Goal: Information Seeking & Learning: Learn about a topic

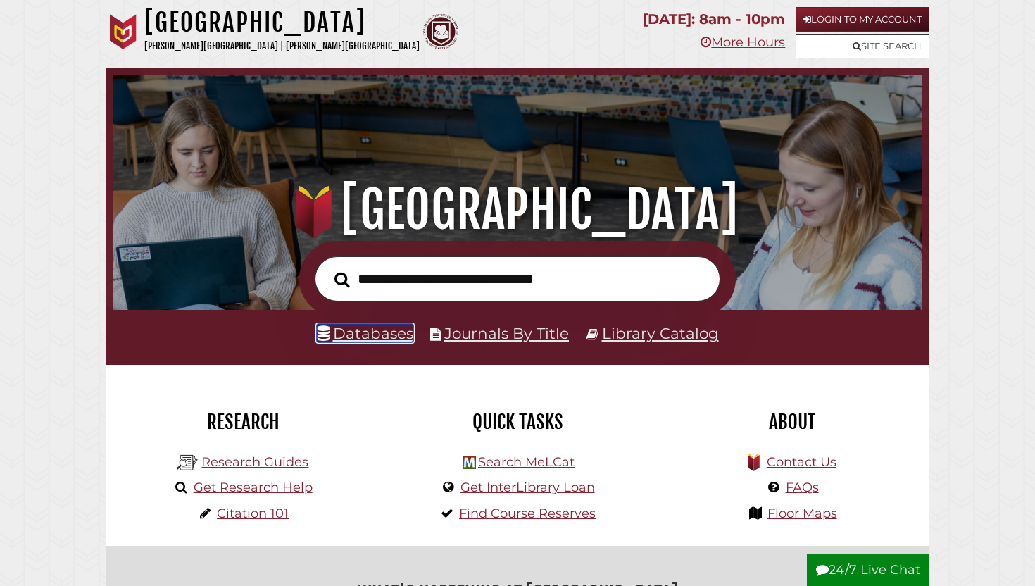
click at [371, 336] on link "Databases" at bounding box center [365, 333] width 96 height 18
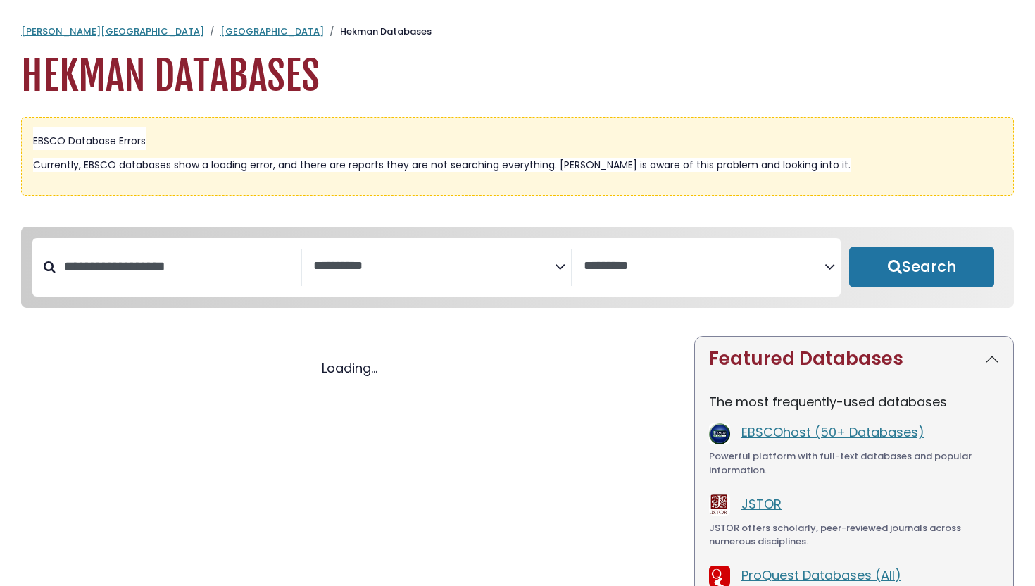
select select "Database Subject Filter"
select select "Database Vendors Filter"
select select "Database Subject Filter"
select select "Database Vendors Filter"
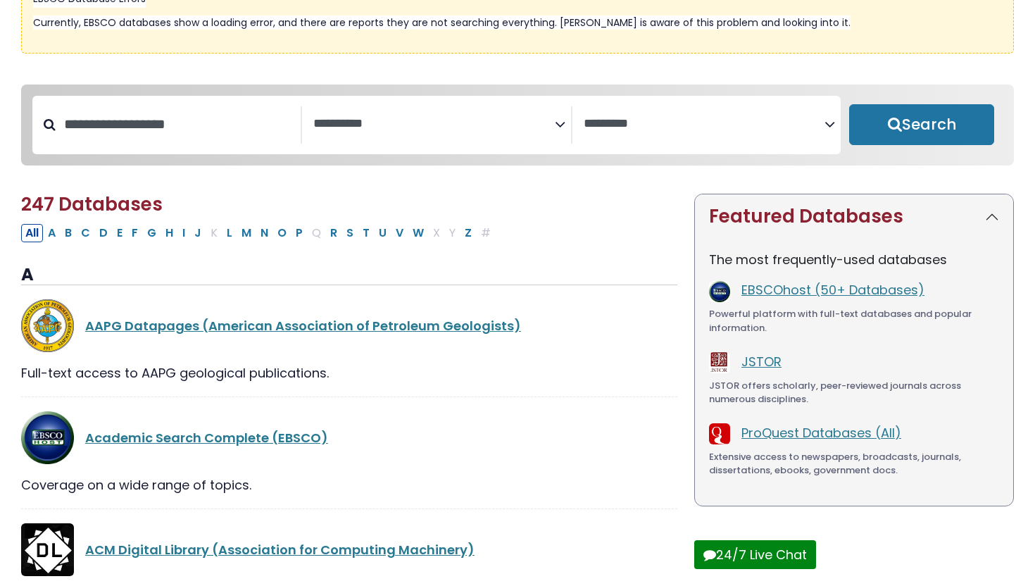
scroll to position [144, 0]
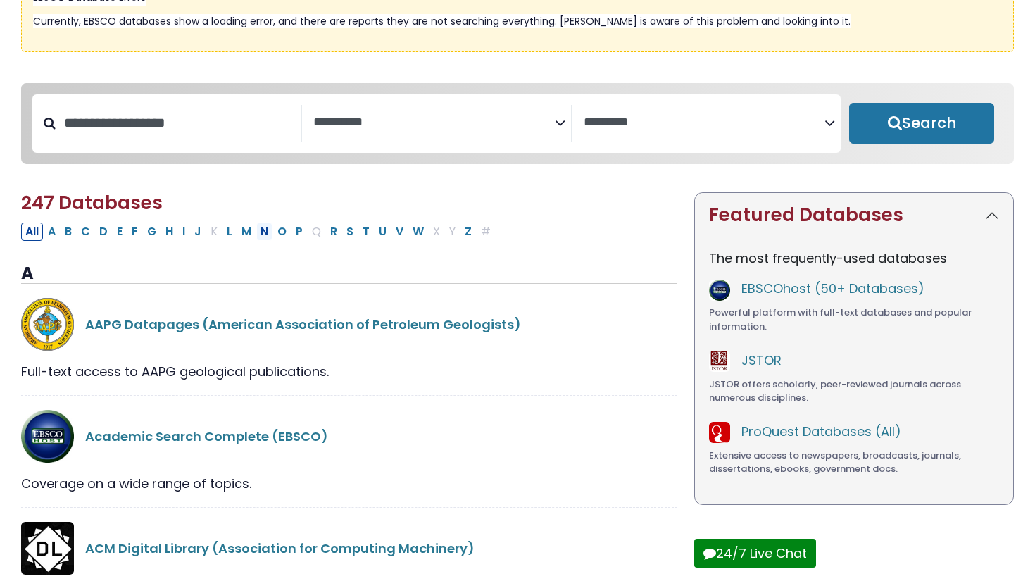
click at [262, 235] on button "N" at bounding box center [264, 231] width 16 height 18
select select "Database Subject Filter"
select select "Database Vendors Filter"
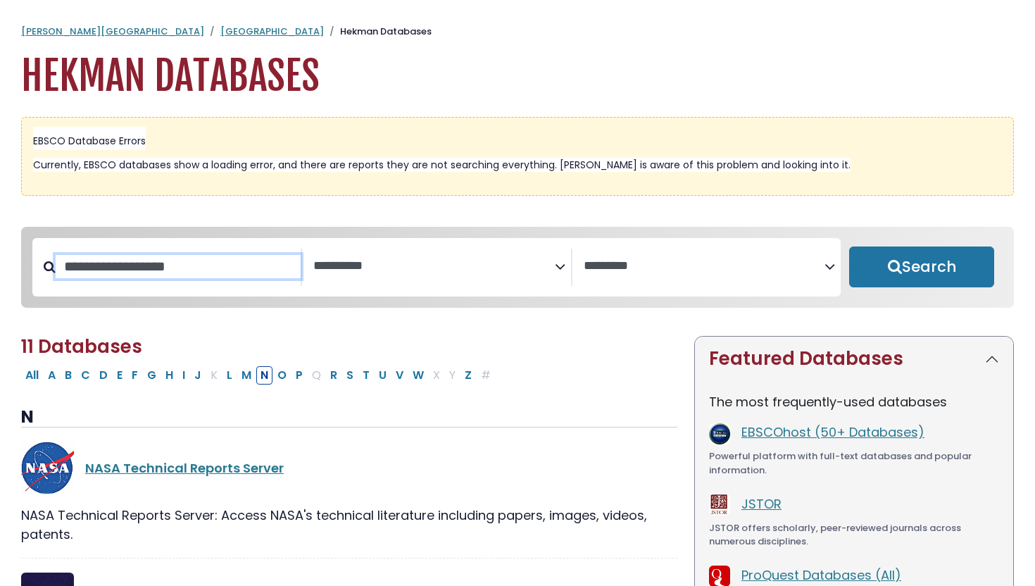
click at [220, 271] on input "Search database by title or keyword" at bounding box center [178, 266] width 245 height 23
click at [367, 261] on textarea "Search" at bounding box center [433, 266] width 241 height 15
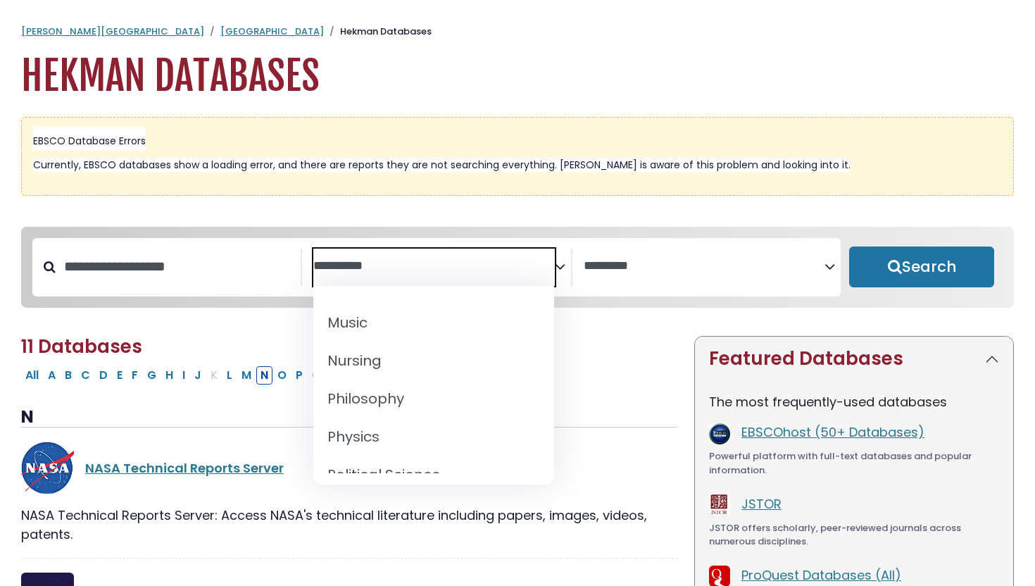
scroll to position [1105, 0]
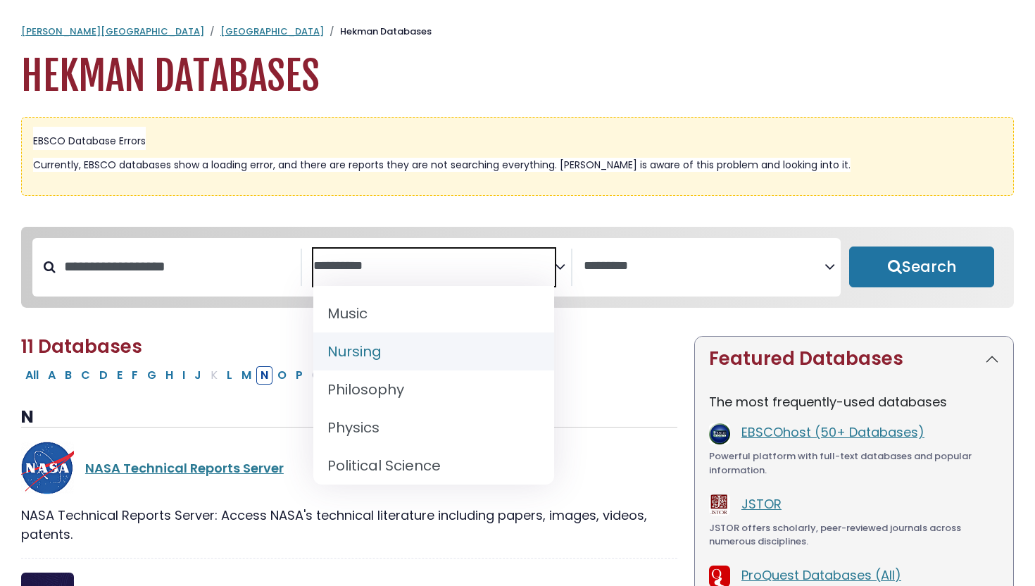
select select "*****"
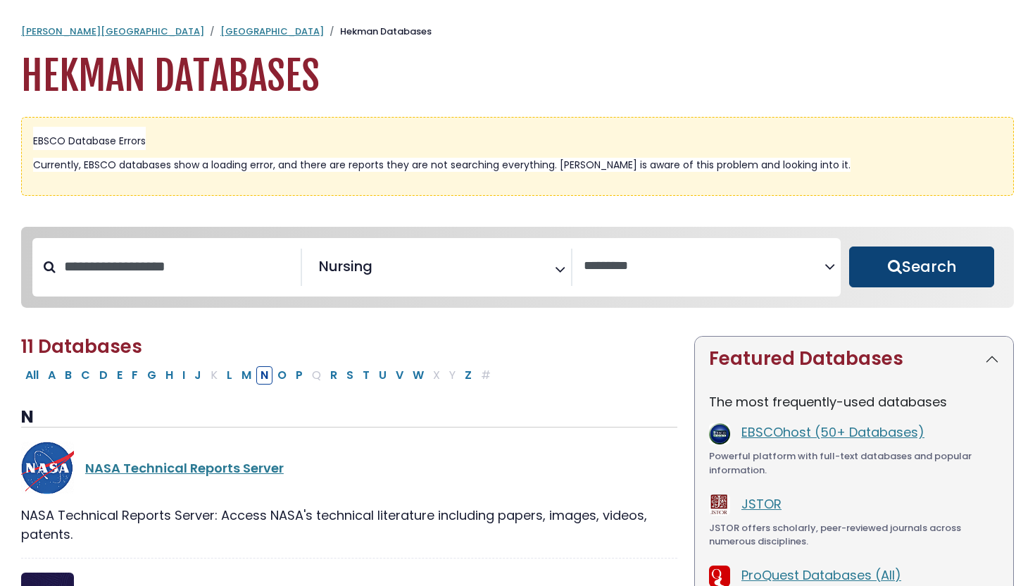
click at [932, 272] on button "Search" at bounding box center [921, 266] width 145 height 41
select select "Database Vendors Filter"
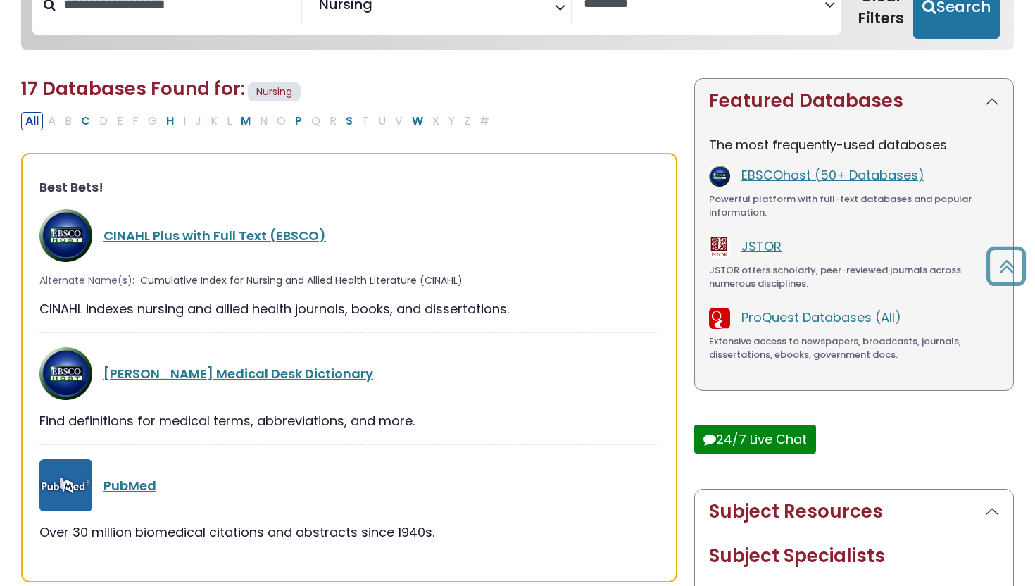
scroll to position [266, 0]
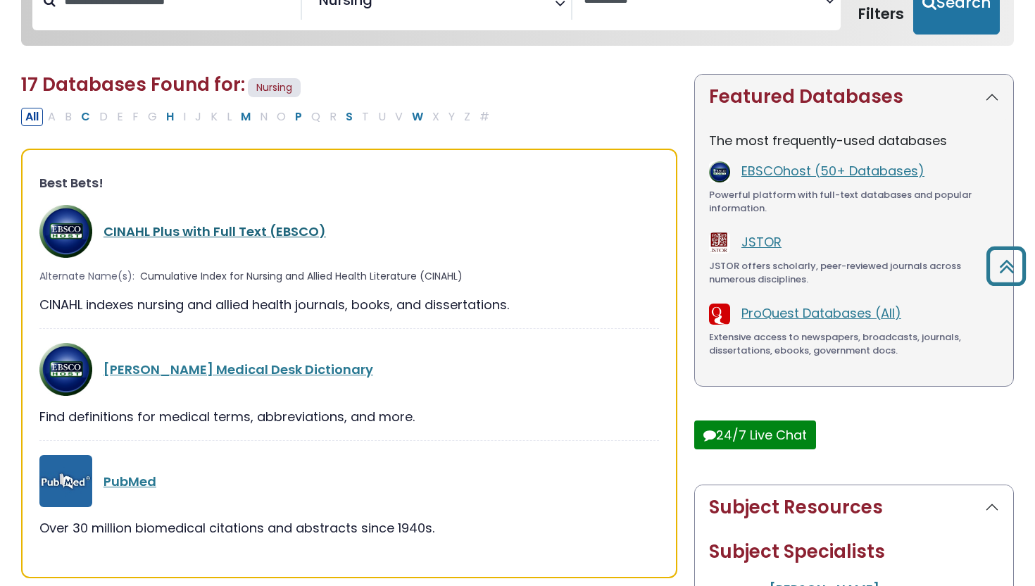
click at [285, 234] on link "CINAHL Plus with Full Text (EBSCO)" at bounding box center [214, 231] width 222 height 18
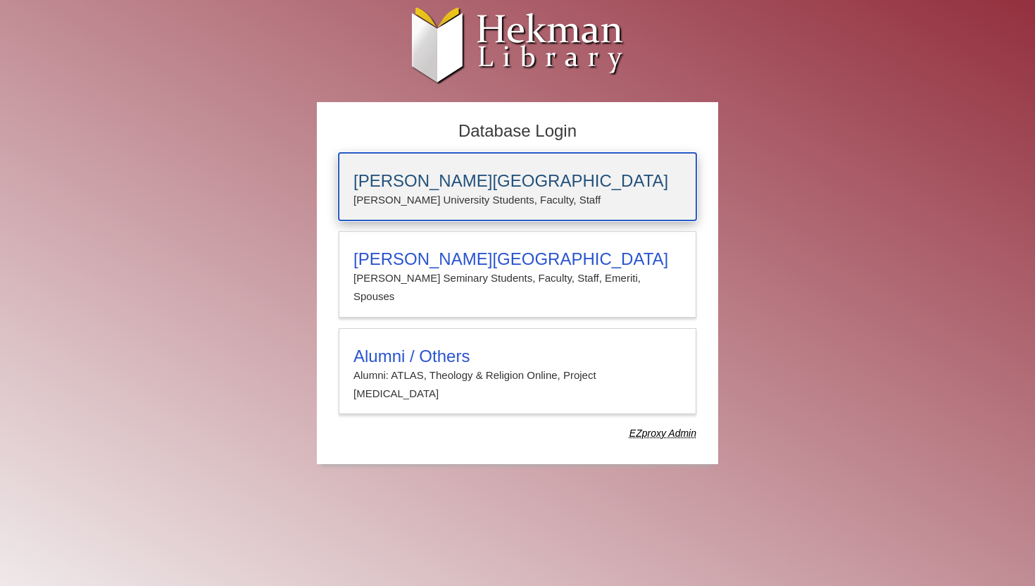
click at [451, 184] on h3 "[PERSON_NAME][GEOGRAPHIC_DATA]" at bounding box center [517, 181] width 328 height 20
click at [467, 185] on h3 "[PERSON_NAME][GEOGRAPHIC_DATA]" at bounding box center [517, 181] width 328 height 20
click at [370, 177] on h3 "[PERSON_NAME][GEOGRAPHIC_DATA]" at bounding box center [517, 181] width 328 height 20
